Goal: Book appointment/travel/reservation

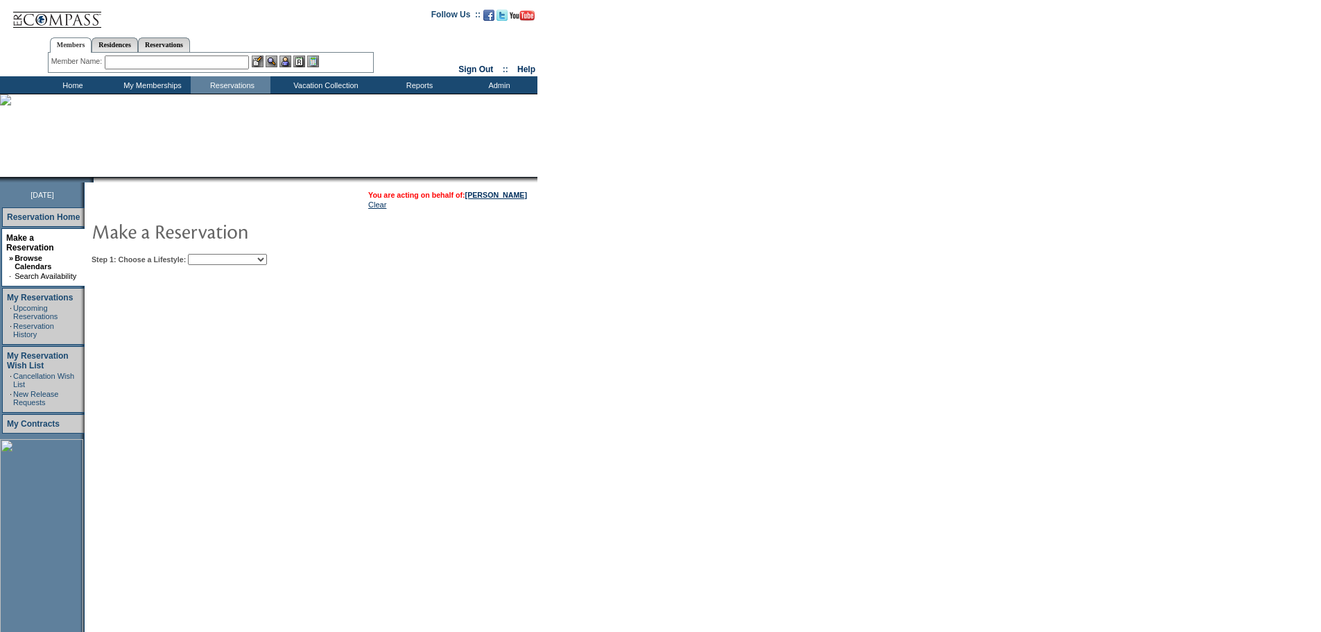
click at [241, 261] on select "Beach Leisure Metropolitan Mountain OIAL for Adventure OIAL for Couples OIAL fo…" at bounding box center [227, 259] width 79 height 11
select select "Metropolitan"
click at [211, 255] on select "Beach Leisure Metropolitan Mountain OIAL for Adventure OIAL for Couples OIAL fo…" at bounding box center [227, 259] width 79 height 11
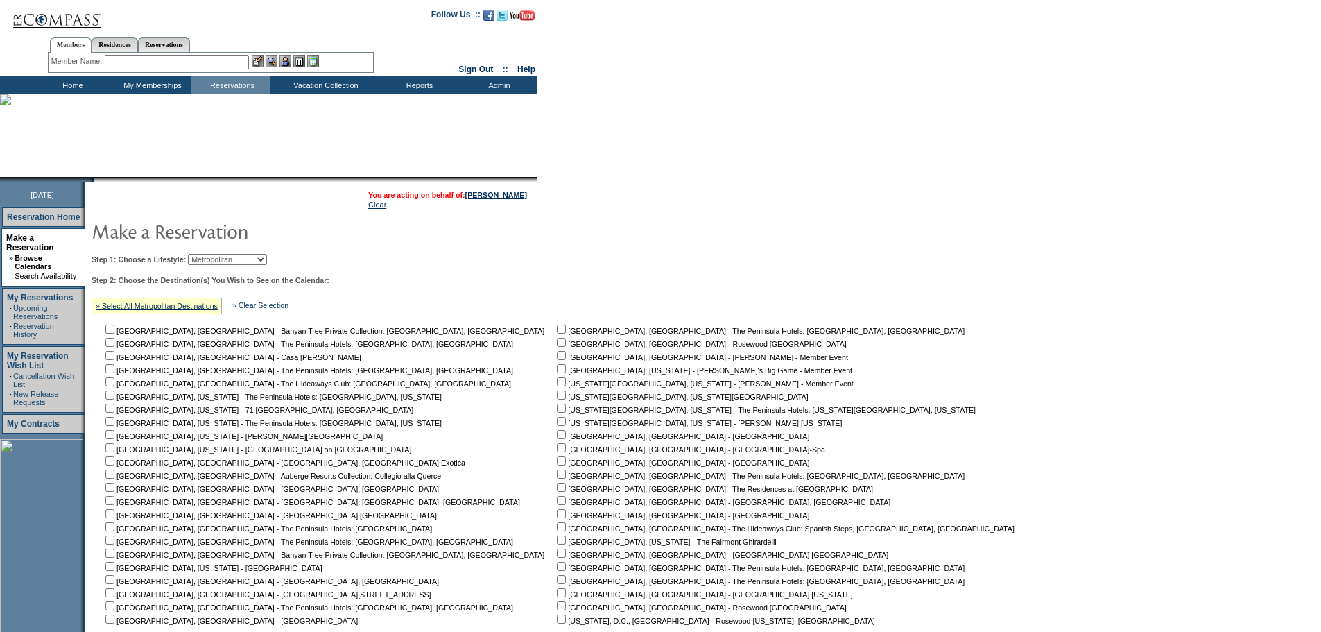
click at [557, 384] on input "checkbox" at bounding box center [561, 381] width 9 height 9
click at [557, 386] on input "checkbox" at bounding box center [561, 381] width 9 height 9
checkbox input "false"
click at [557, 399] on input "checkbox" at bounding box center [561, 394] width 9 height 9
checkbox input "true"
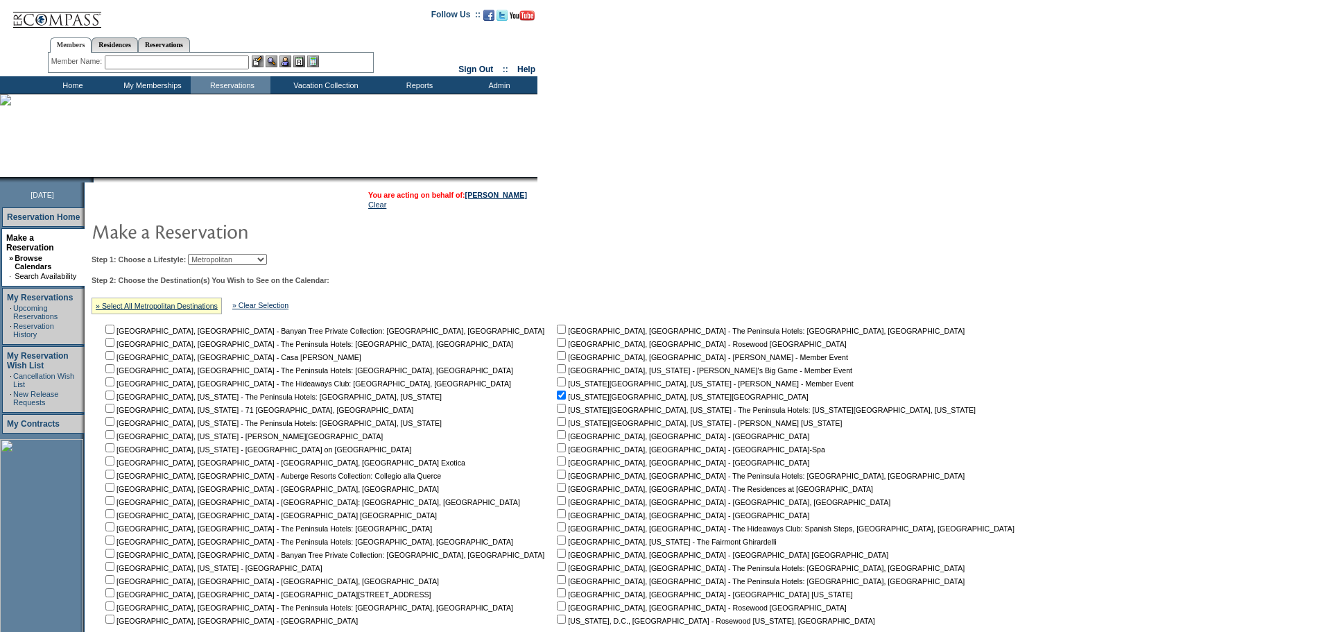
click at [557, 411] on input "checkbox" at bounding box center [561, 408] width 9 height 9
checkbox input "false"
click at [557, 426] on input "checkbox" at bounding box center [561, 421] width 9 height 9
checkbox input "true"
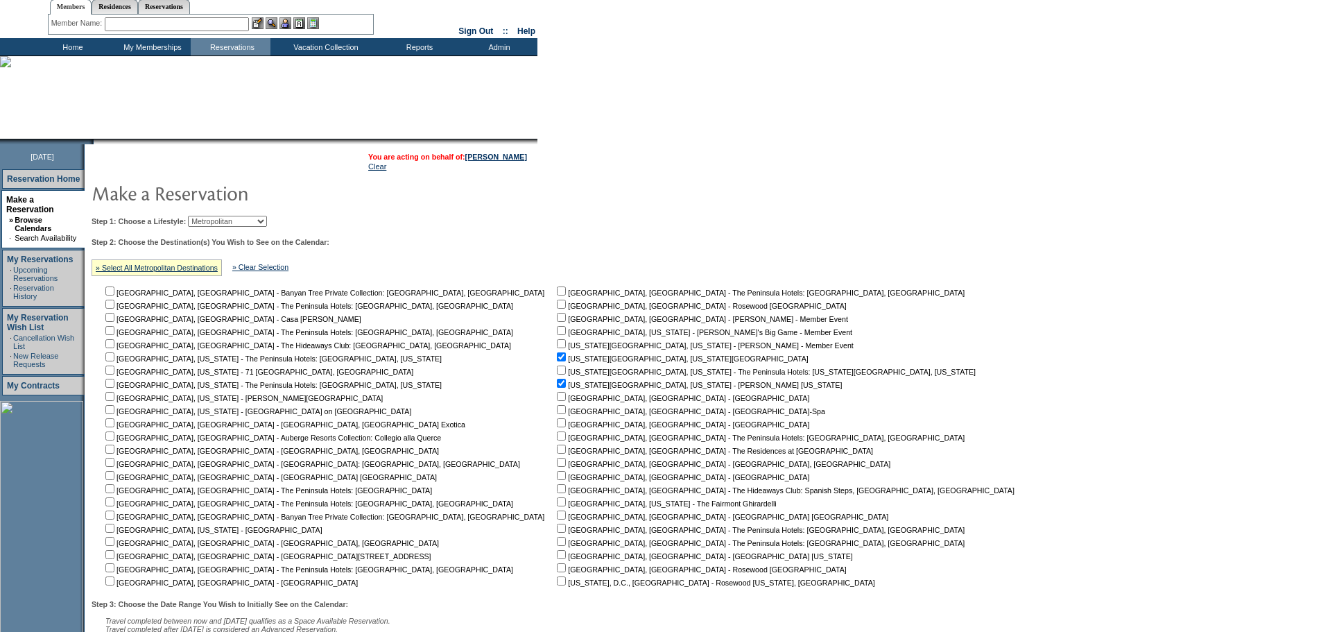
scroll to position [69, 0]
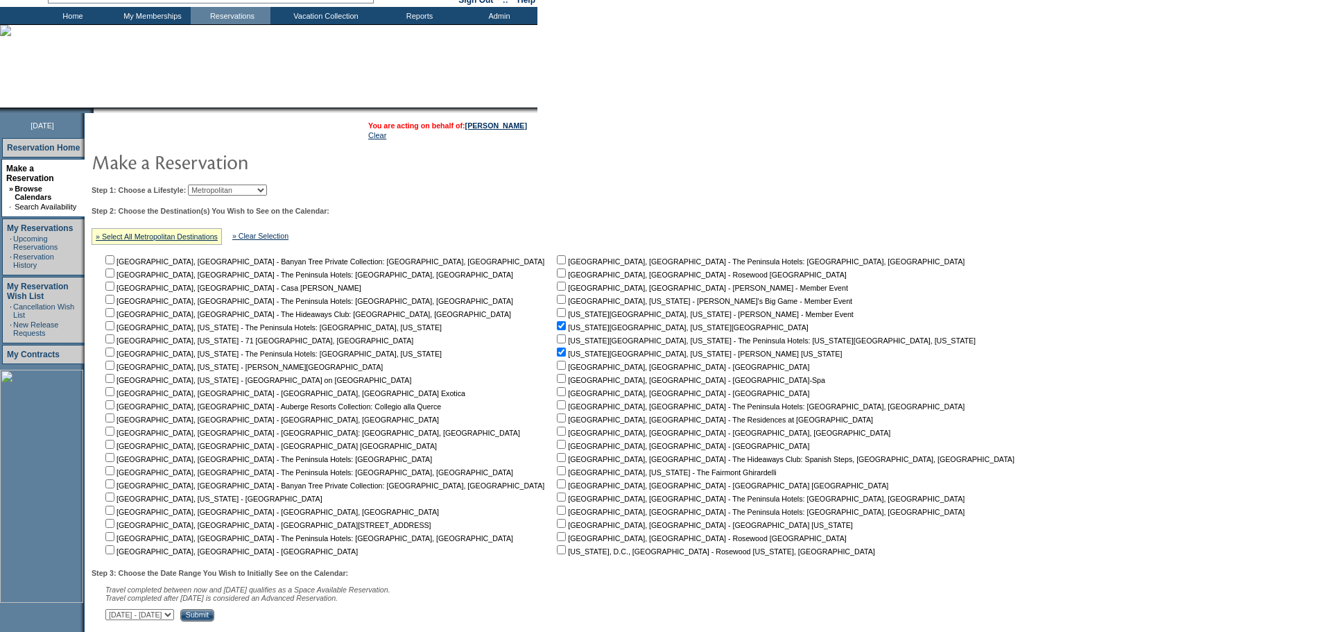
click at [557, 474] on input "checkbox" at bounding box center [561, 470] width 9 height 9
checkbox input "true"
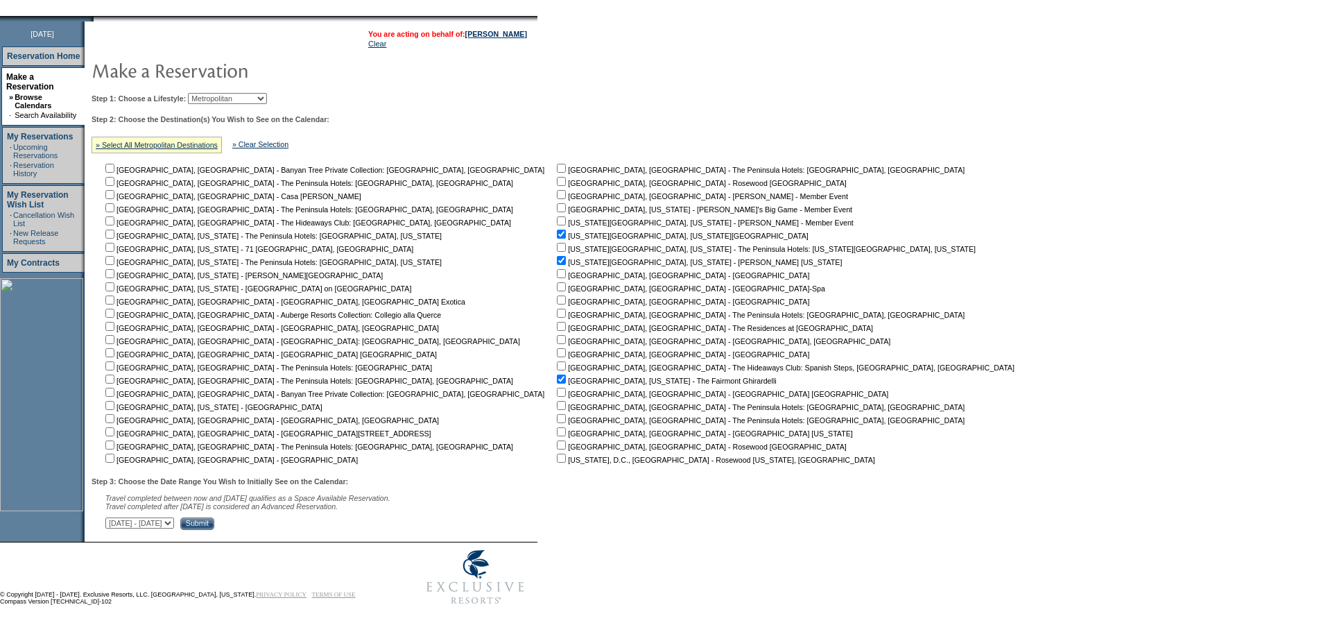
scroll to position [170, 0]
click at [174, 524] on select "[DATE] - [DATE] [DATE] - [DATE] [DATE] - [DATE] [DATE] - [DATE] [DATE] - [DATE]…" at bounding box center [139, 522] width 69 height 11
select select "2/8/2027|3/24/2027"
click at [113, 517] on select "[DATE] - [DATE] [DATE] - [DATE] [DATE] - [DATE] [DATE] - [DATE] [DATE] - [DATE]…" at bounding box center [139, 522] width 69 height 11
click at [214, 524] on input "Submit" at bounding box center [197, 523] width 34 height 12
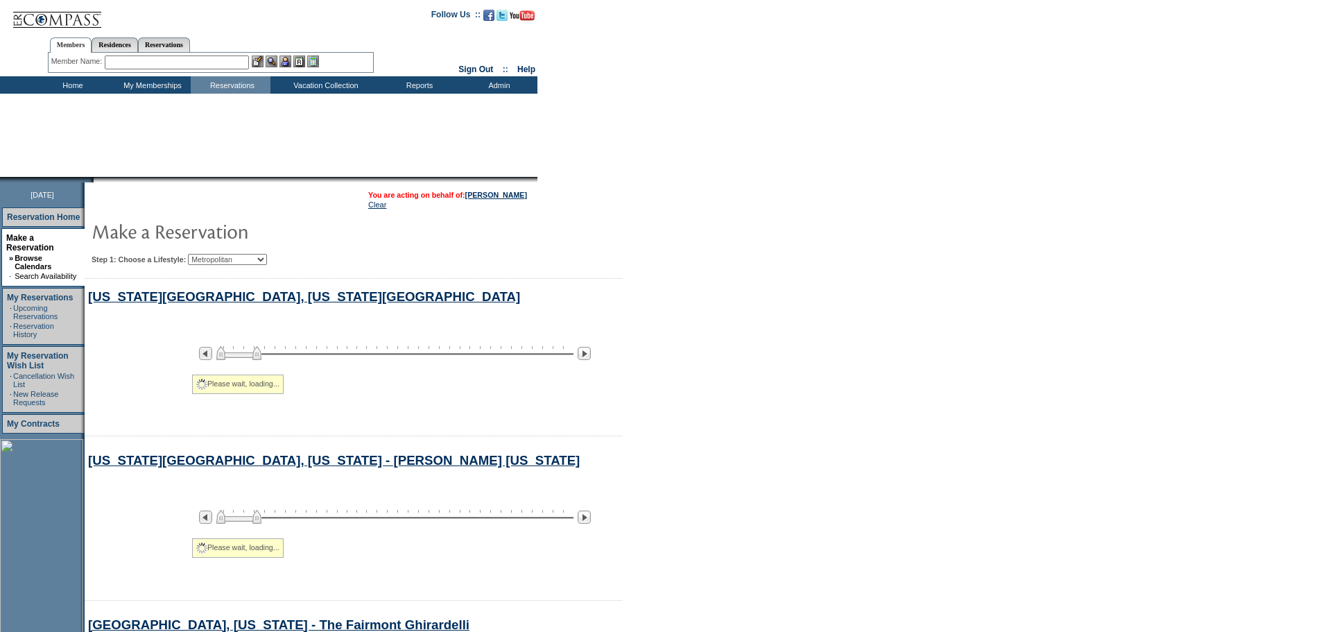
select select "Metropolitan"
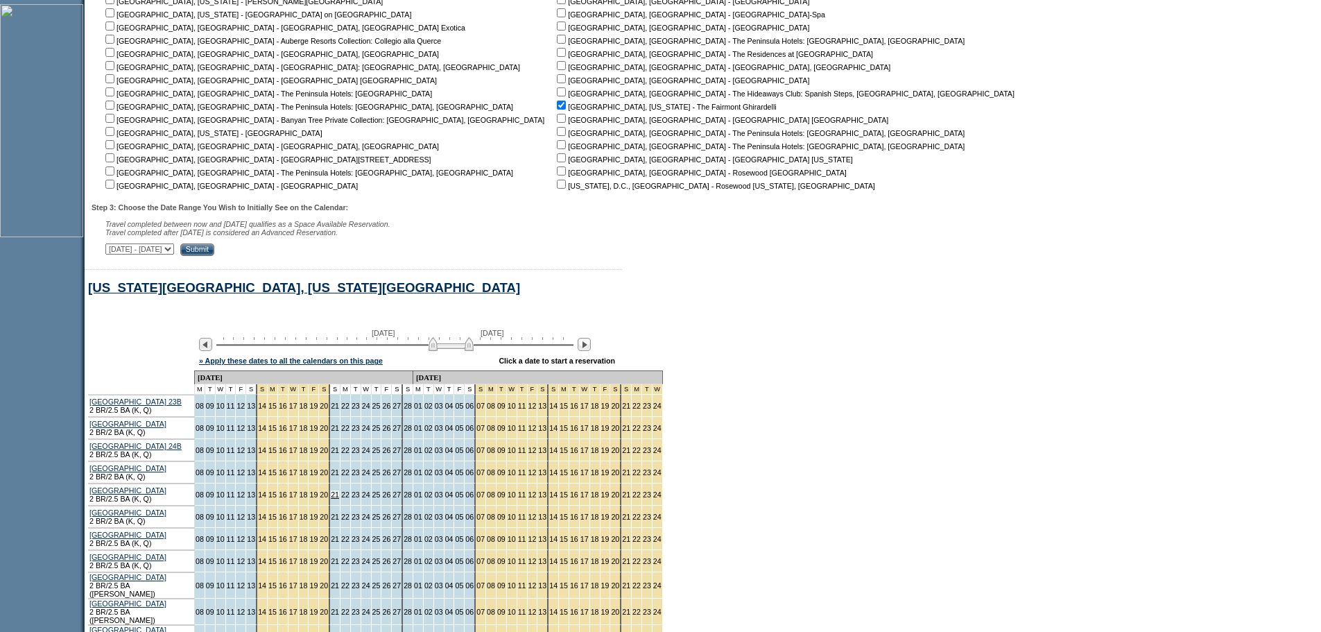
scroll to position [435, 0]
click at [174, 254] on select "[DATE] - [DATE] [DATE] - [DATE] [DATE] - [DATE] [DATE] - [DATE] [DATE] - [DATE]…" at bounding box center [139, 248] width 69 height 11
select select "[DATE]|[DATE]"
click at [113, 250] on select "[DATE] - [DATE] [DATE] - [DATE] [DATE] - [DATE] [DATE] - [DATE] [DATE] - [DATE]…" at bounding box center [139, 248] width 69 height 11
click at [214, 255] on input "Submit" at bounding box center [197, 249] width 34 height 12
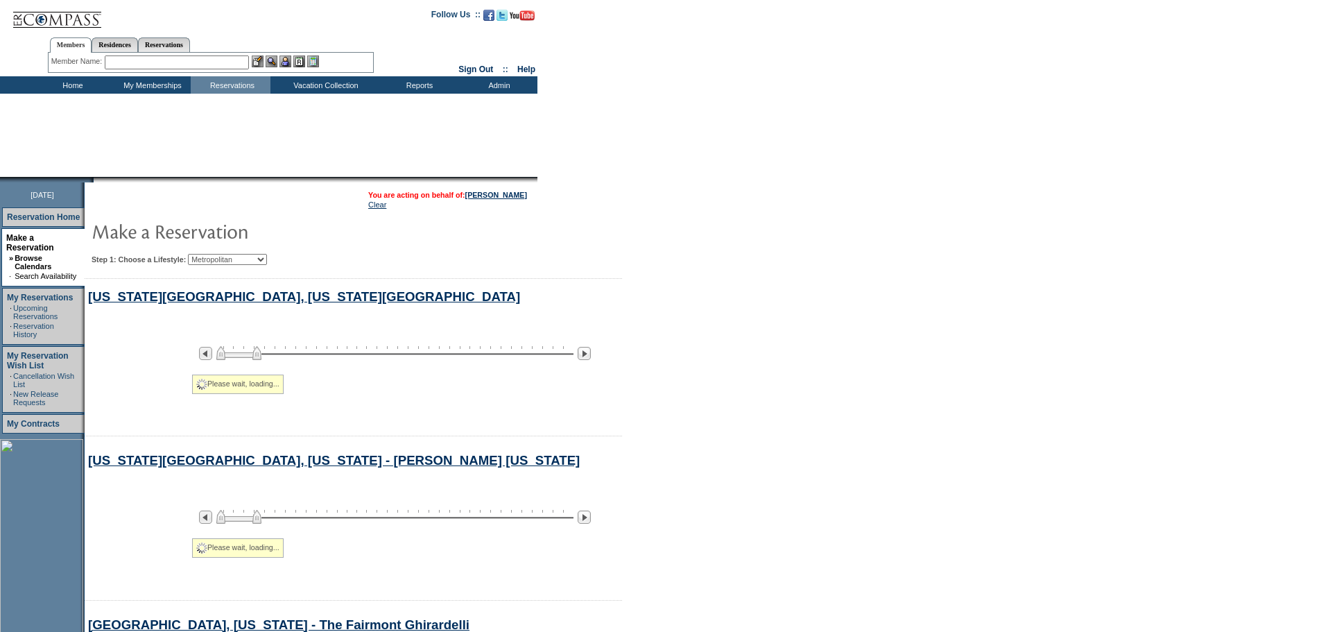
select select "Metropolitan"
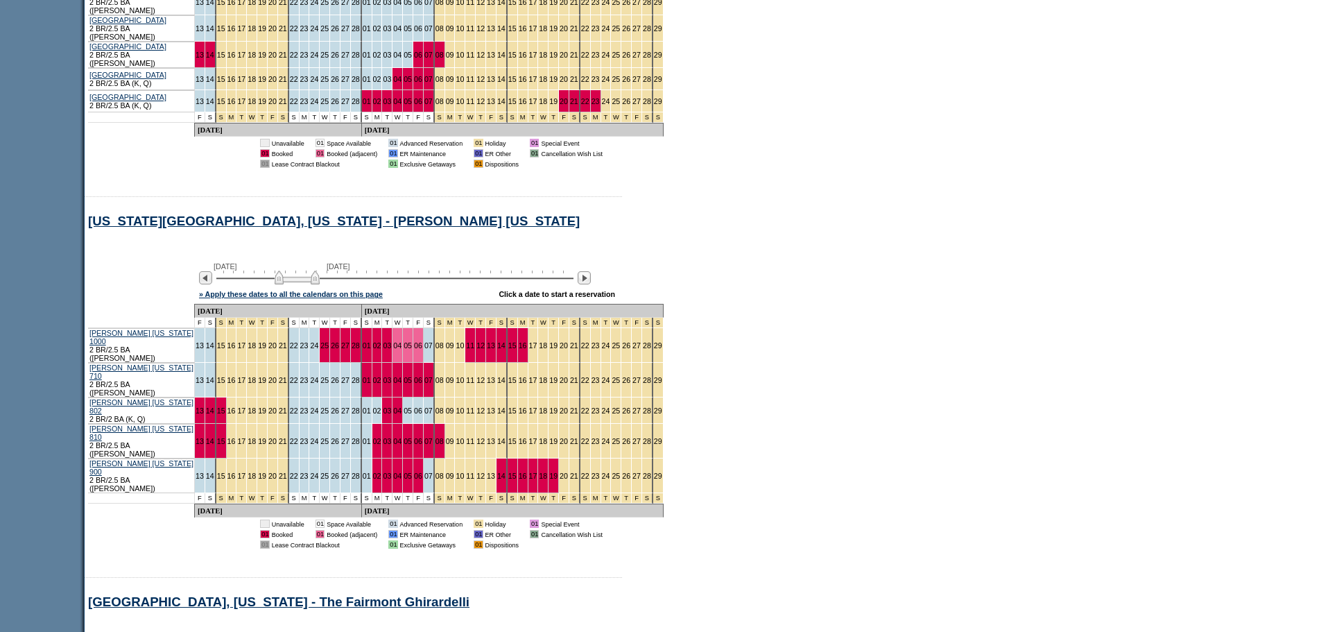
scroll to position [1059, 0]
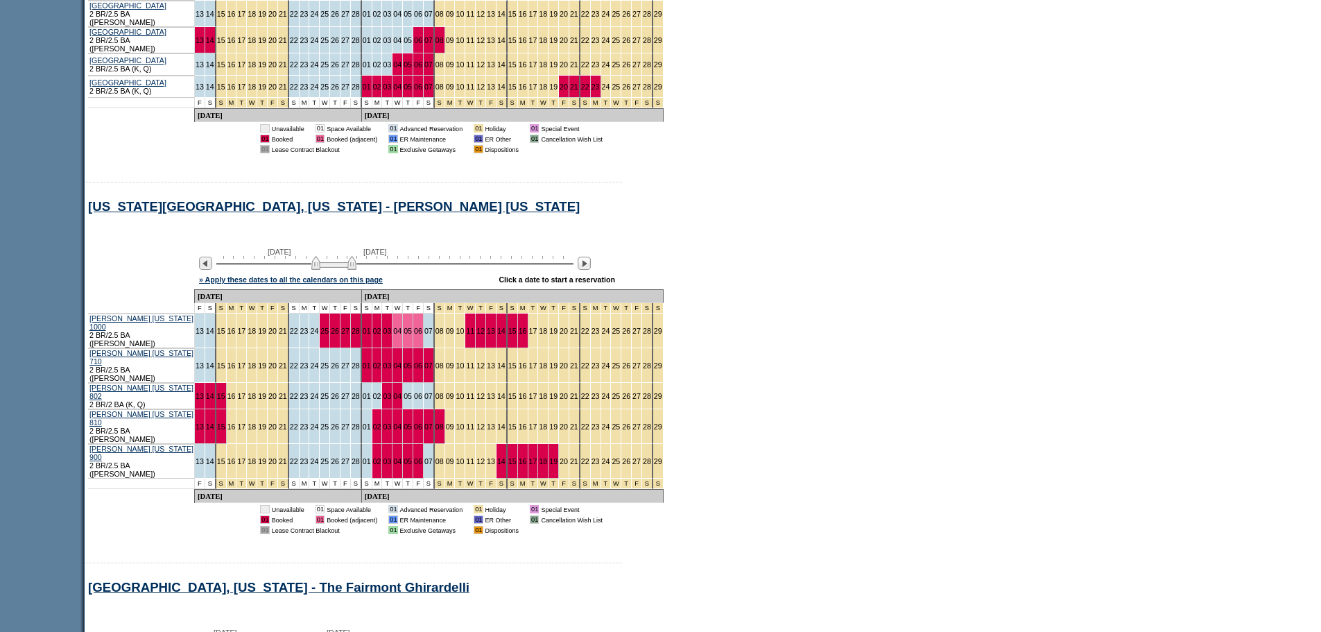
drag, startPoint x: 297, startPoint y: 269, endPoint x: 334, endPoint y: 273, distance: 36.9
click at [334, 270] on img at bounding box center [333, 263] width 45 height 14
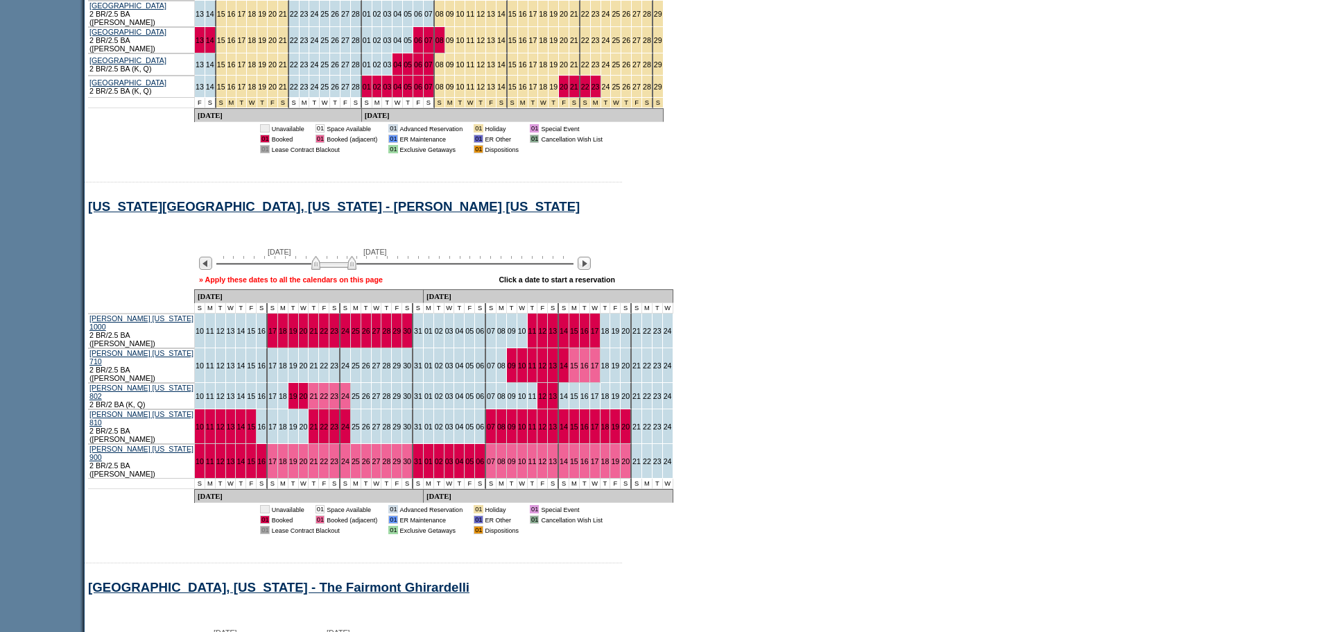
click at [357, 284] on link "» Apply these dates to all the calendars on this page" at bounding box center [291, 279] width 184 height 8
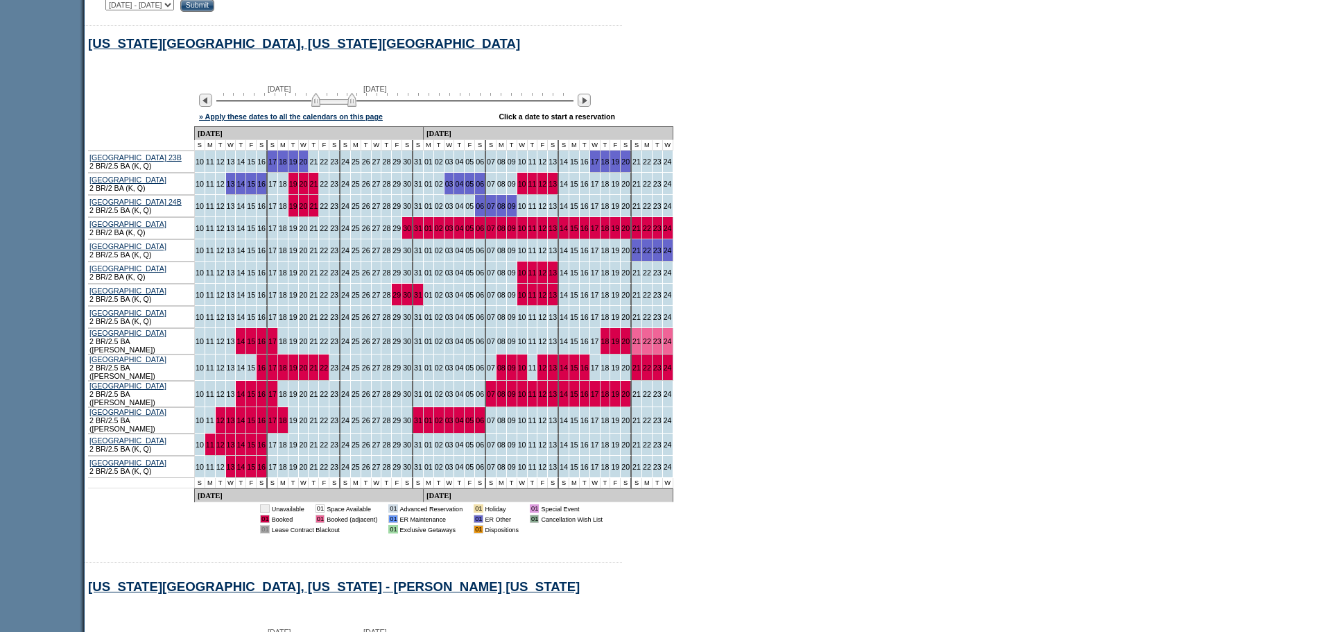
scroll to position [712, 0]
